Goal: Task Accomplishment & Management: Complete application form

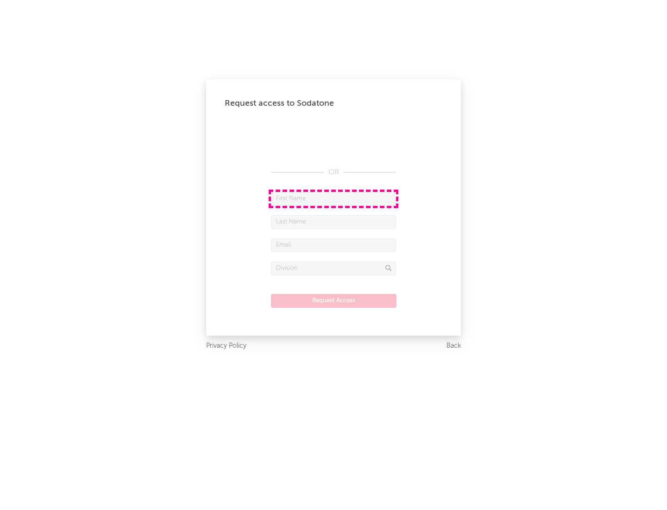
click at [334, 198] on input "text" at bounding box center [333, 199] width 125 height 14
type input "[PERSON_NAME]"
click at [334, 221] on input "text" at bounding box center [333, 222] width 125 height 14
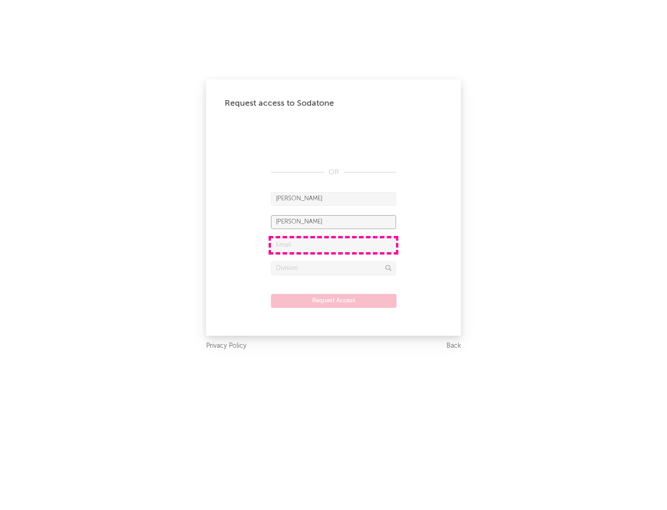
type input "[PERSON_NAME]"
click at [334, 245] on input "text" at bounding box center [333, 245] width 125 height 14
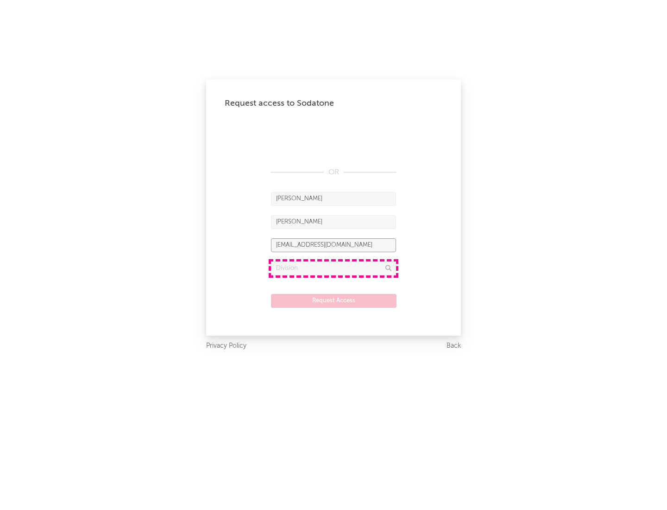
type input "[EMAIL_ADDRESS][DOMAIN_NAME]"
click at [334, 268] on input "text" at bounding box center [333, 268] width 125 height 14
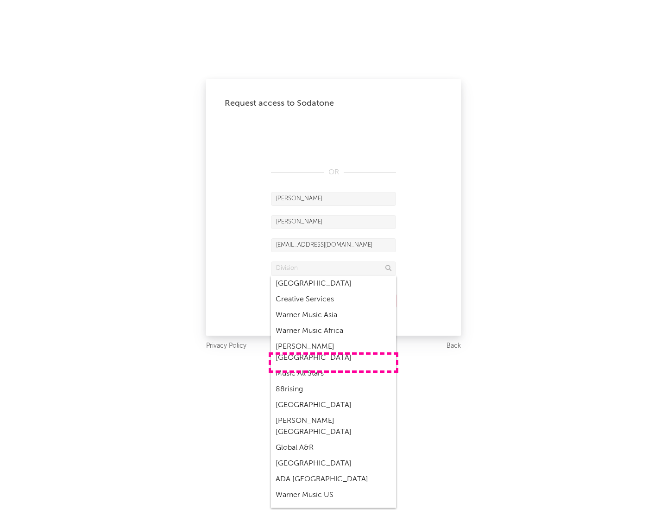
click at [334, 366] on div "Music All Stars" at bounding box center [333, 374] width 125 height 16
type input "Music All Stars"
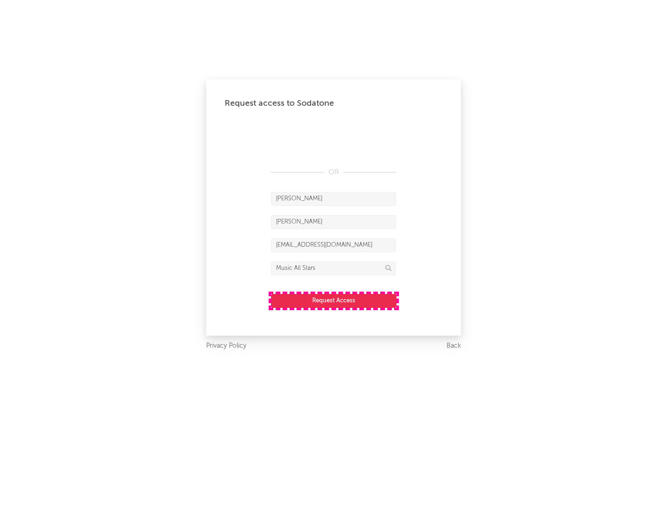
click at [334, 300] on button "Request Access" at bounding box center [334, 301] width 126 height 14
